Goal: Information Seeking & Learning: Learn about a topic

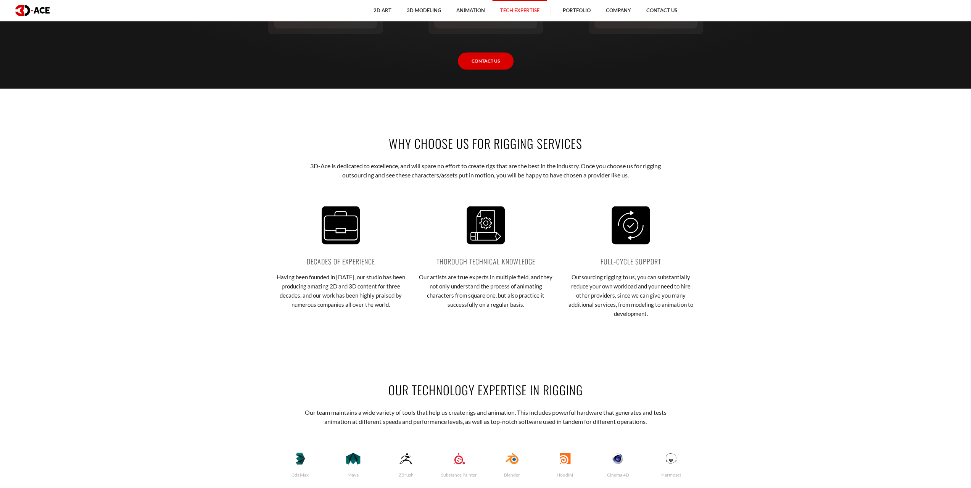
scroll to position [1526, 0]
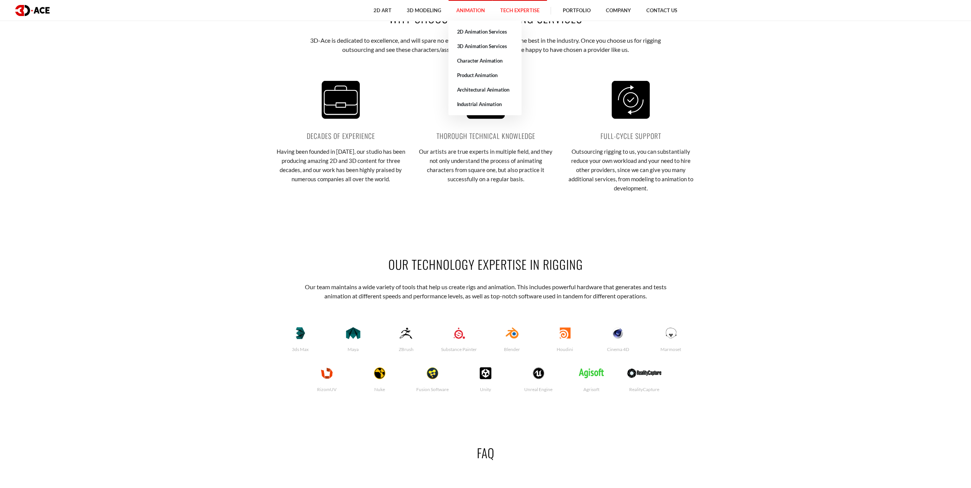
click at [459, 13] on link "Animation" at bounding box center [470, 10] width 44 height 21
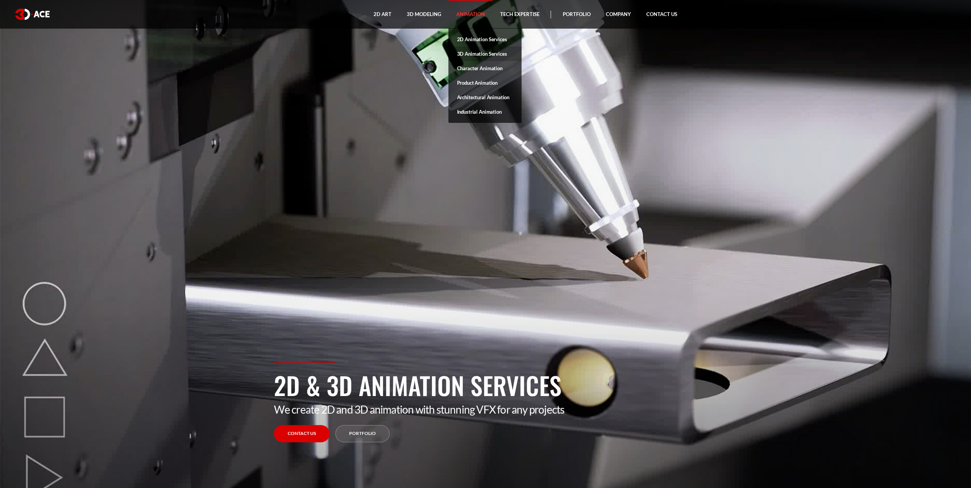
click at [469, 51] on link "3D Animation Services" at bounding box center [484, 54] width 73 height 15
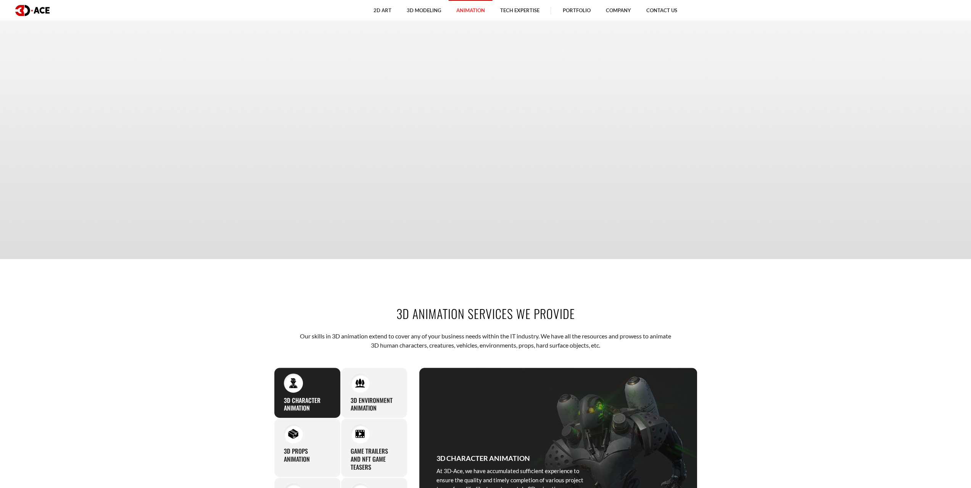
scroll to position [382, 0]
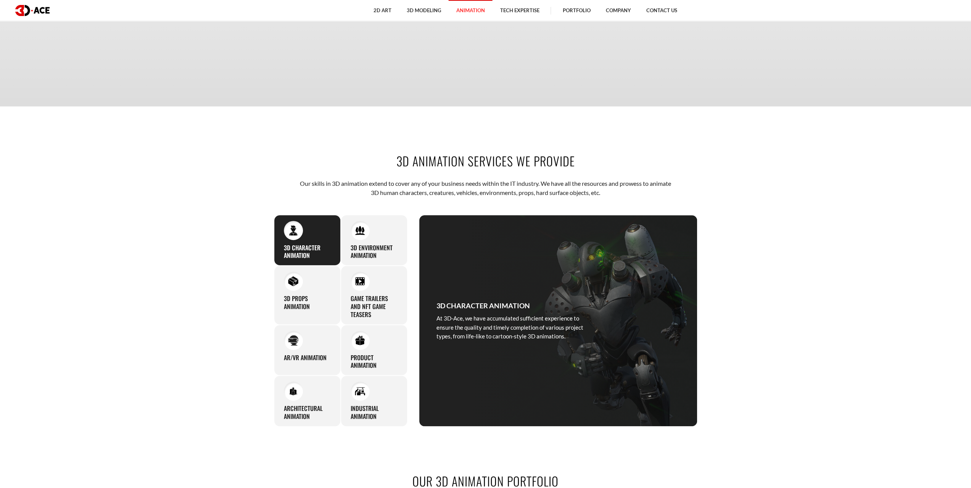
click at [545, 299] on div "3D Character Animation At 3D-Ace, we have accumulated sufficient experience to …" at bounding box center [514, 320] width 191 height 211
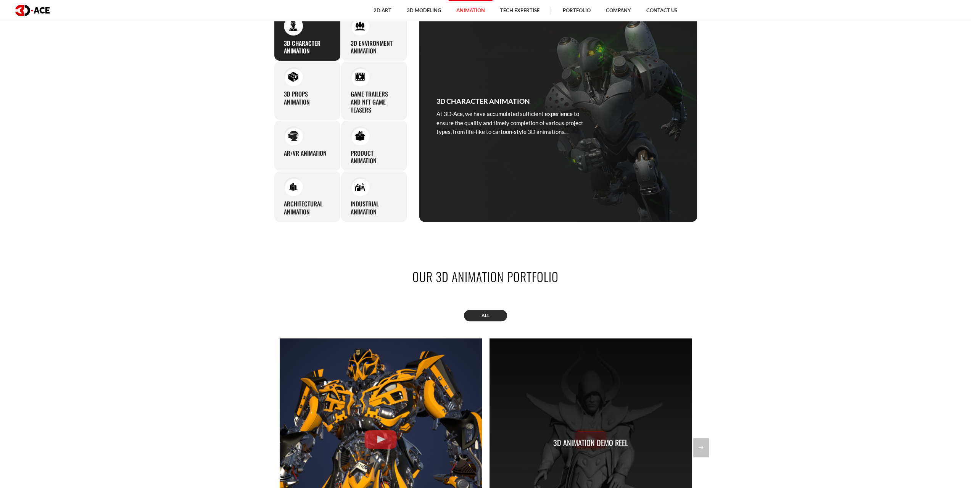
scroll to position [763, 0]
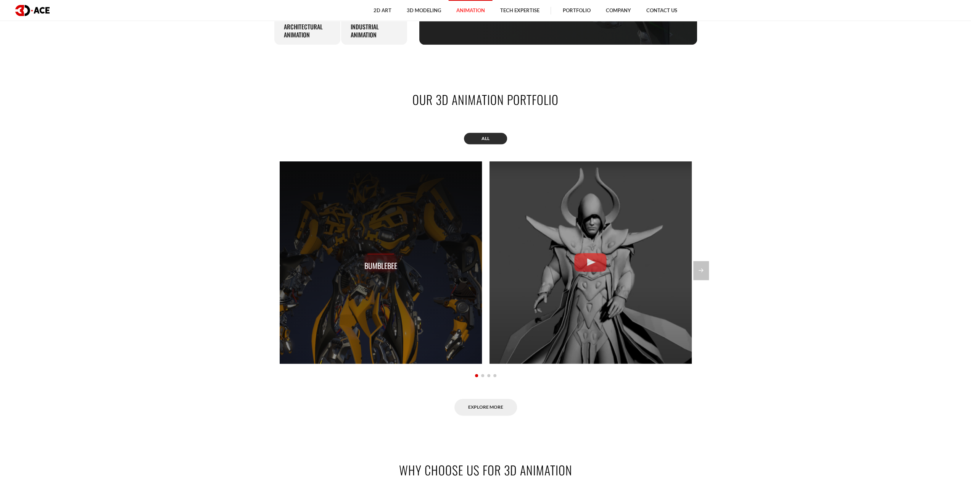
click at [395, 266] on p "Bumblebee" at bounding box center [380, 266] width 33 height 12
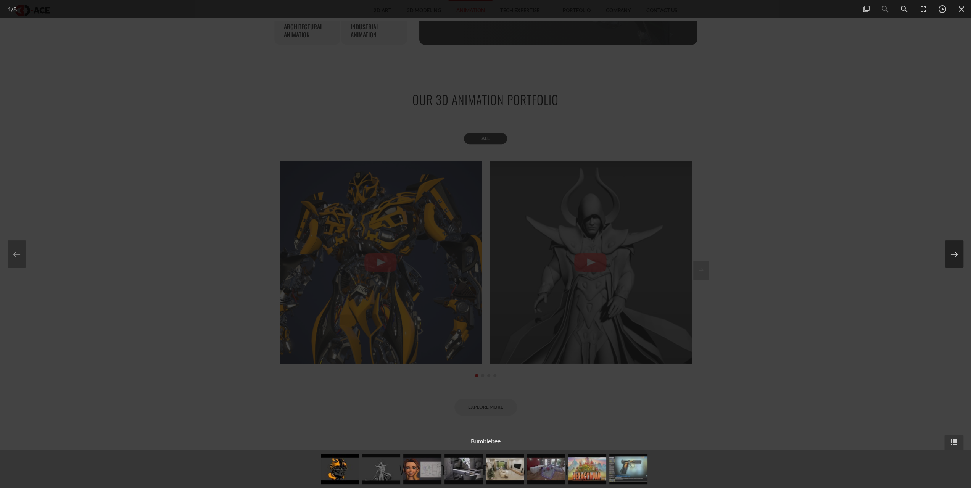
click at [956, 250] on button at bounding box center [954, 253] width 18 height 27
